Goal: Task Accomplishment & Management: Use online tool/utility

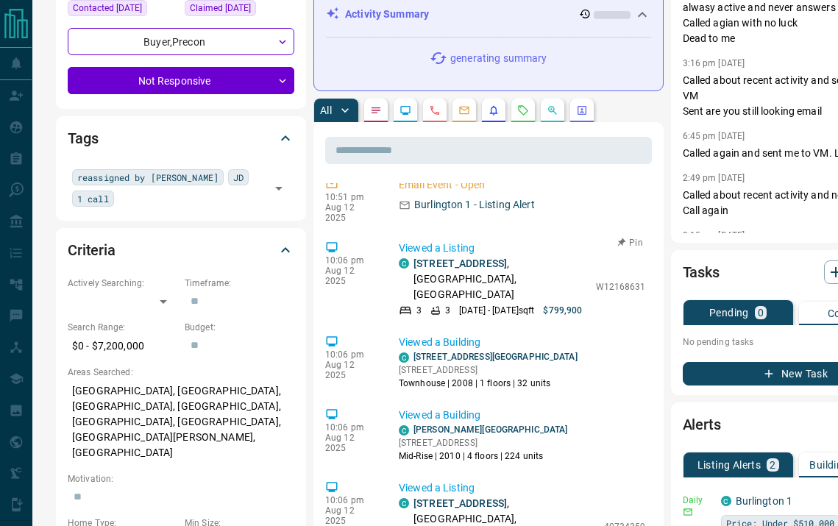
scroll to position [11, 0]
click at [216, 205] on input "text" at bounding box center [191, 198] width 147 height 16
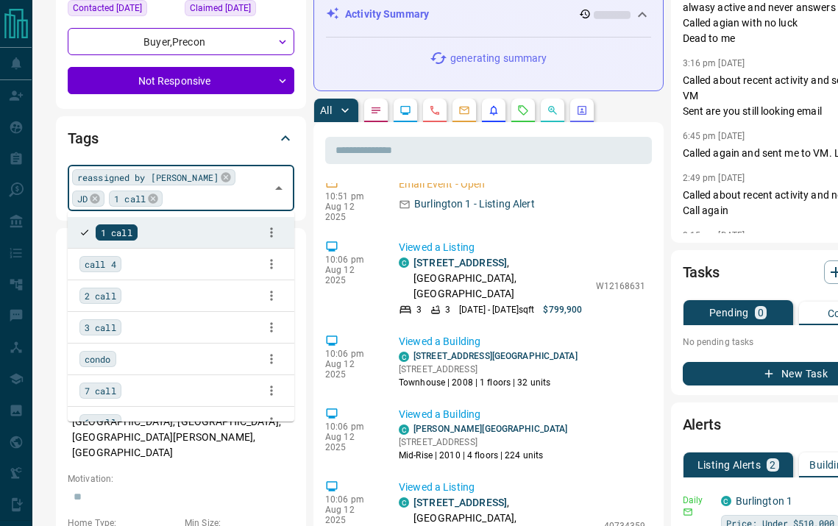
type input "*"
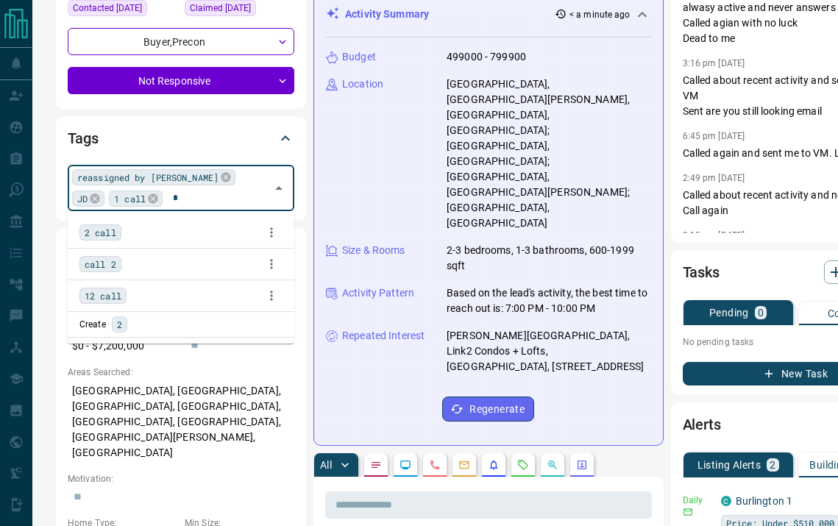
click at [110, 236] on span "2 call" at bounding box center [101, 232] width 32 height 15
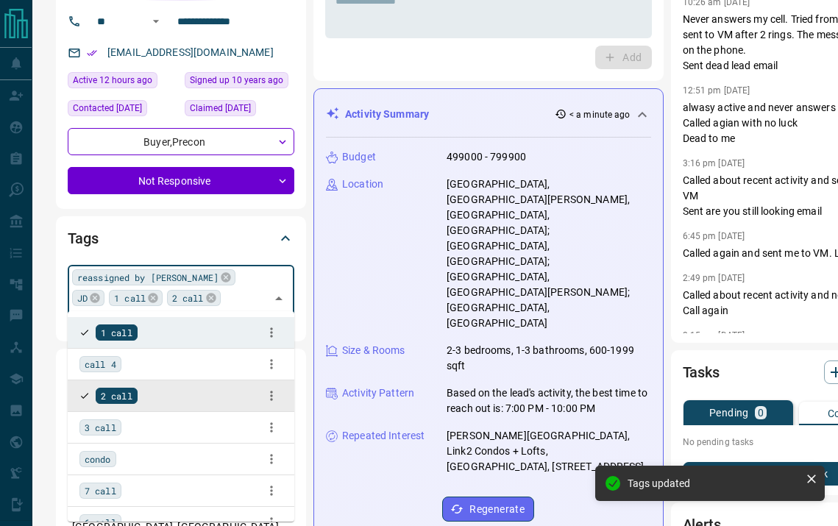
scroll to position [0, 0]
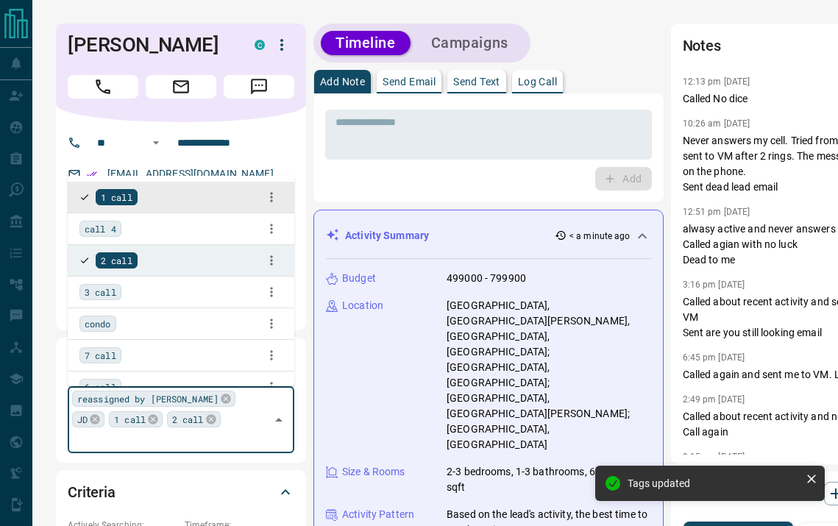
click at [113, 82] on button "Call" at bounding box center [103, 87] width 71 height 24
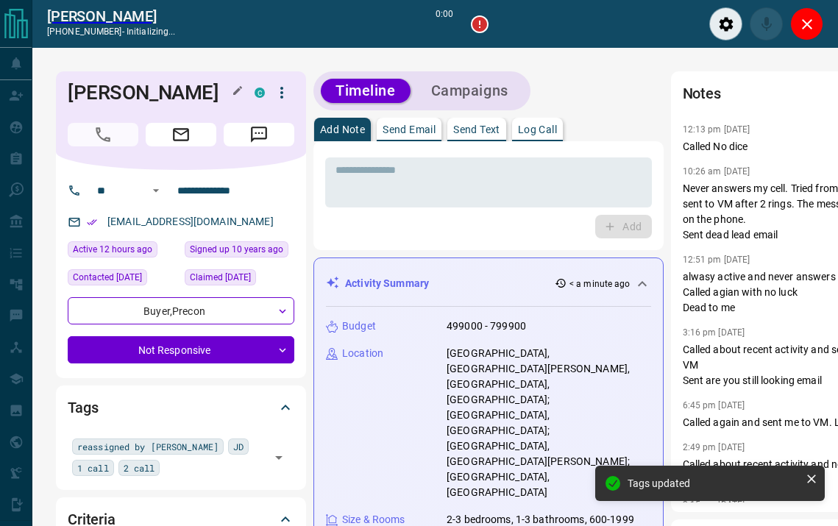
scroll to position [11, 0]
type input "*******"
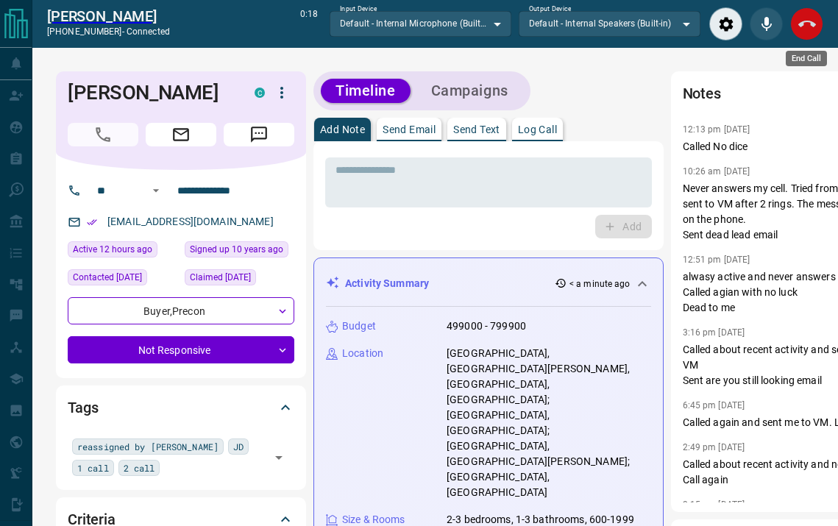
click at [812, 36] on button "End Call" at bounding box center [806, 23] width 33 height 33
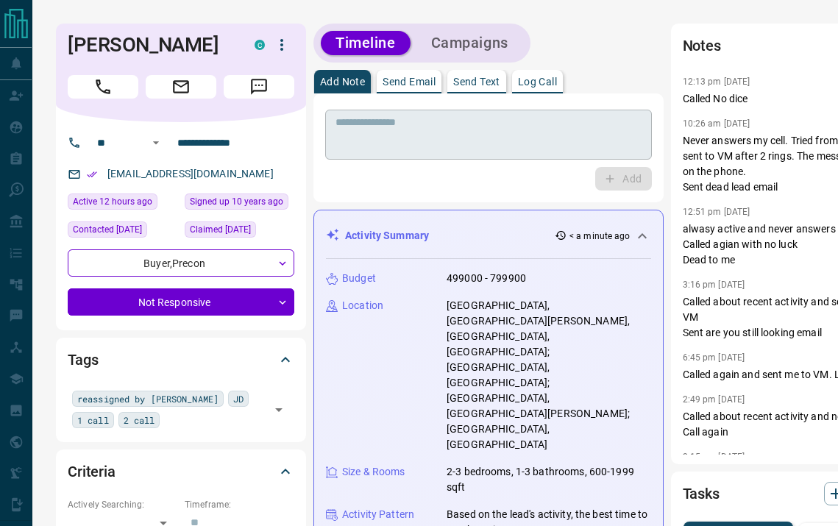
click at [414, 142] on textarea at bounding box center [488, 135] width 306 height 38
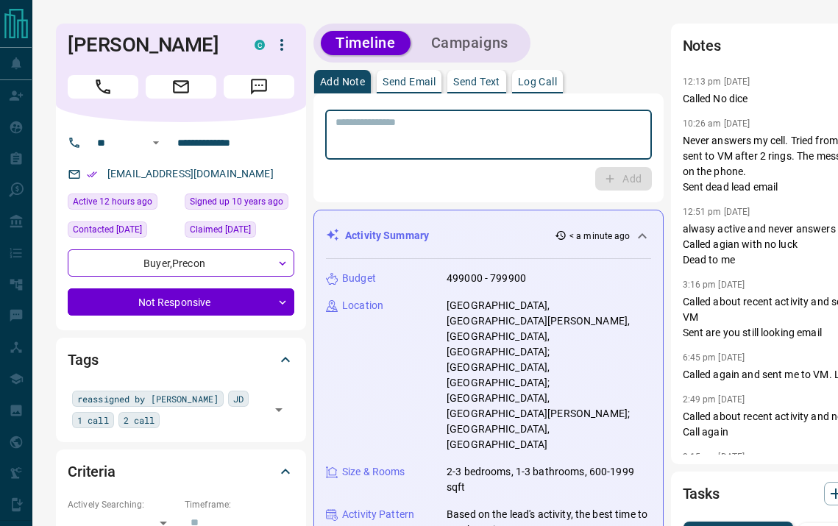
scroll to position [158, 0]
type textarea "****"
click at [603, 175] on icon "button" at bounding box center [609, 178] width 13 height 13
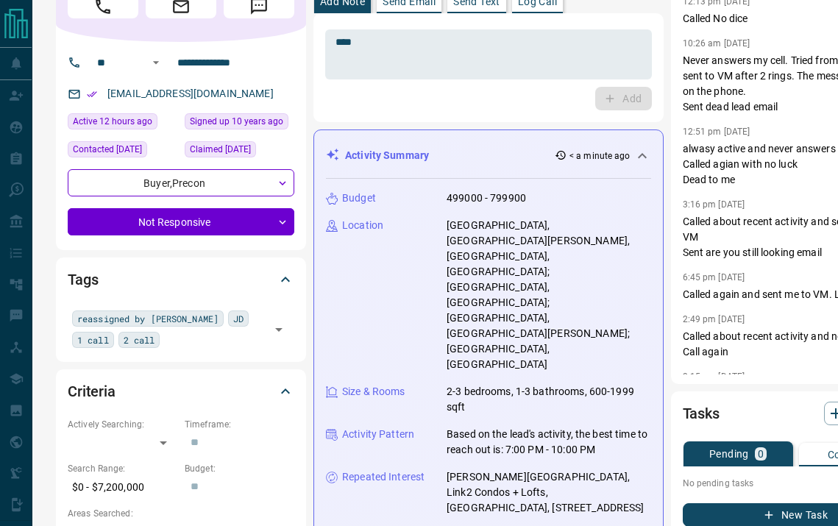
scroll to position [193, 0]
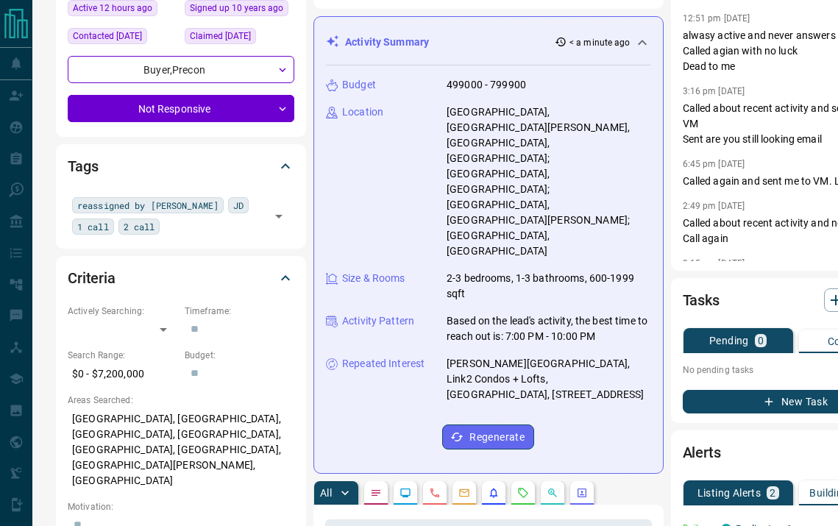
click at [685, 396] on button "New Task" at bounding box center [796, 402] width 227 height 24
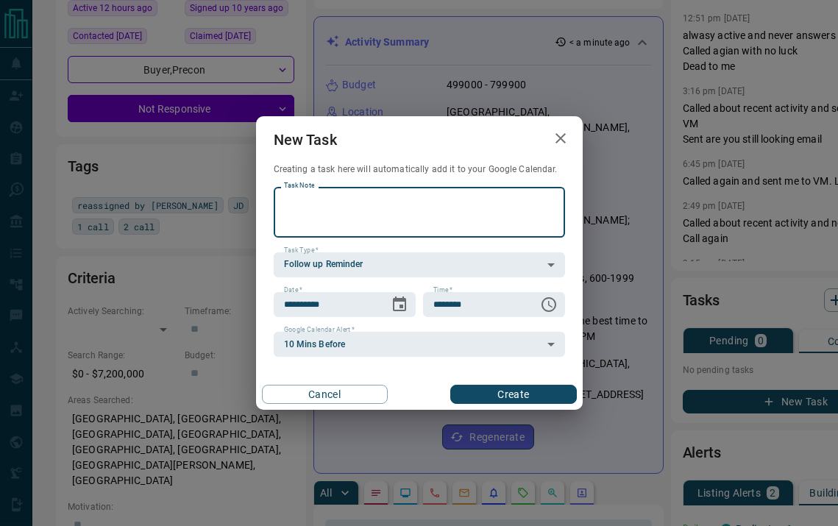
scroll to position [229, 0]
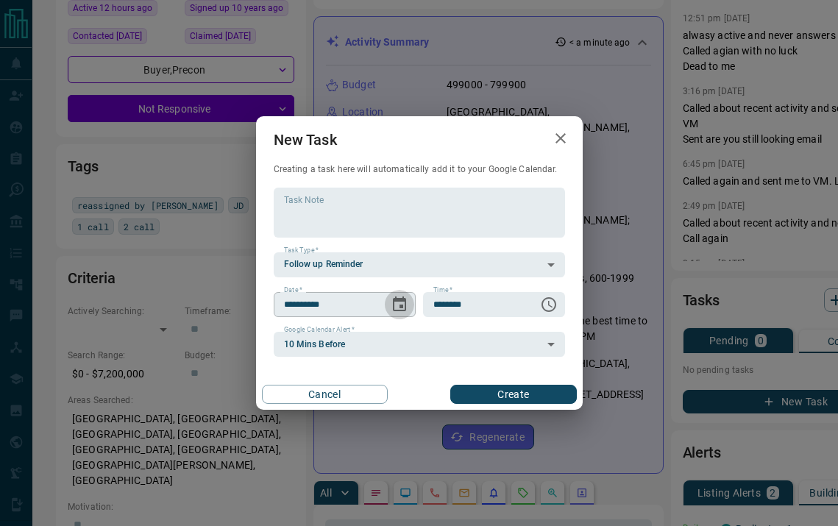
click at [398, 307] on icon "Choose date, selected date is Aug 14, 2025" at bounding box center [400, 305] width 18 height 18
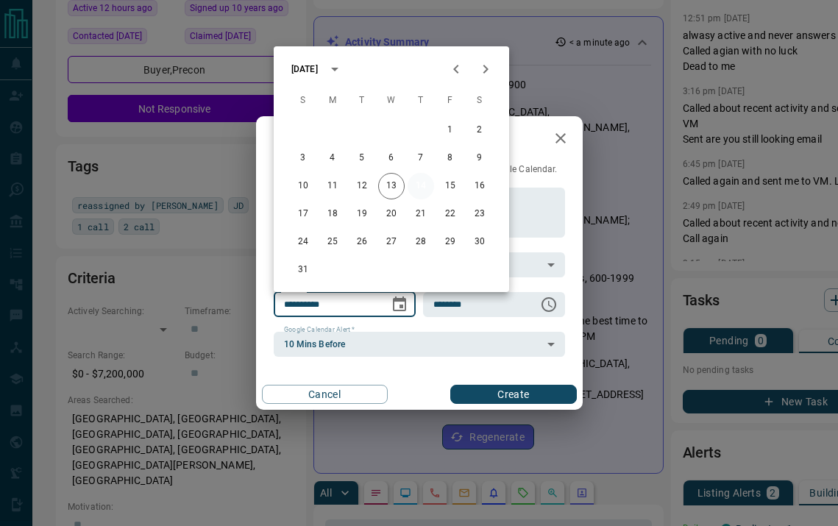
click at [427, 188] on button "14" at bounding box center [420, 186] width 26 height 26
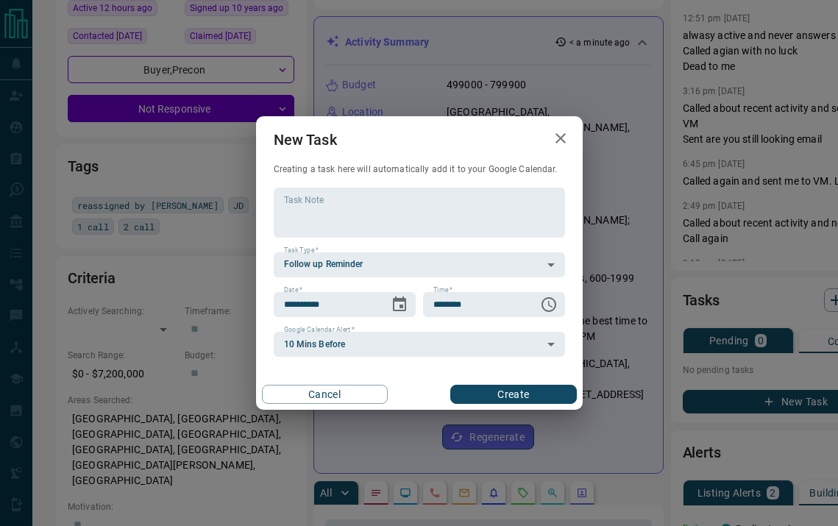
click at [488, 392] on button "Create" at bounding box center [513, 394] width 126 height 19
